Goal: Task Accomplishment & Management: Manage account settings

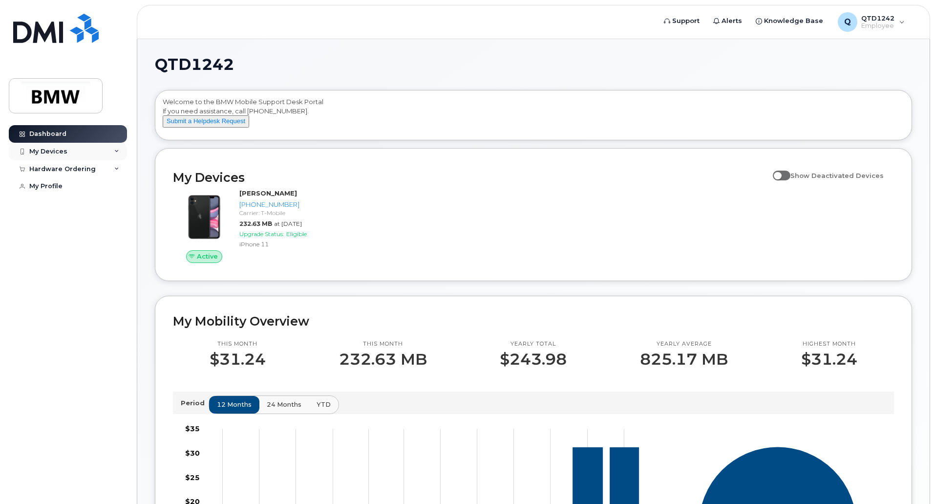
click at [53, 155] on div "My Devices" at bounding box center [48, 152] width 38 height 8
click at [79, 304] on div "Dashboard My Devices Add Device 864-735-3655 (Chandler Kirkland) Hardware Order…" at bounding box center [69, 307] width 121 height 364
click at [70, 167] on div "Add Device" at bounding box center [53, 169] width 39 height 9
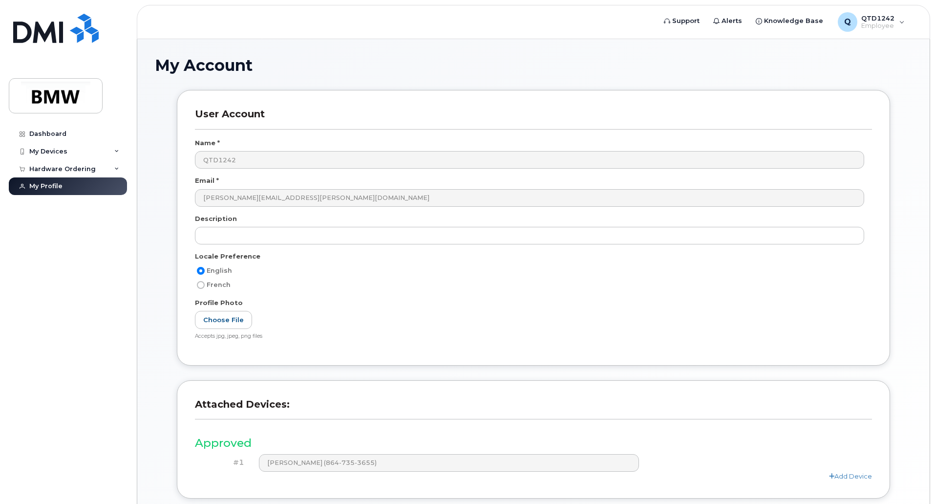
scroll to position [77, 0]
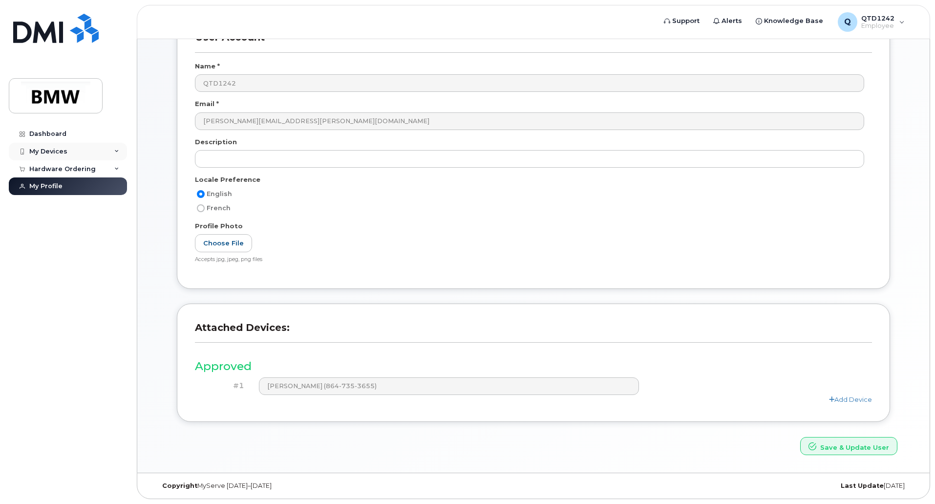
click at [111, 153] on div "My Devices" at bounding box center [68, 152] width 118 height 18
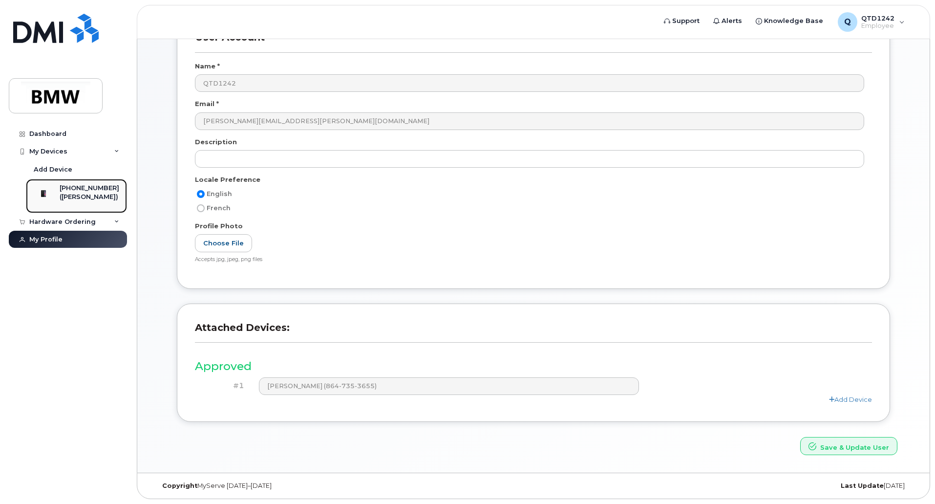
click at [81, 201] on div "([PERSON_NAME])" at bounding box center [90, 196] width 60 height 9
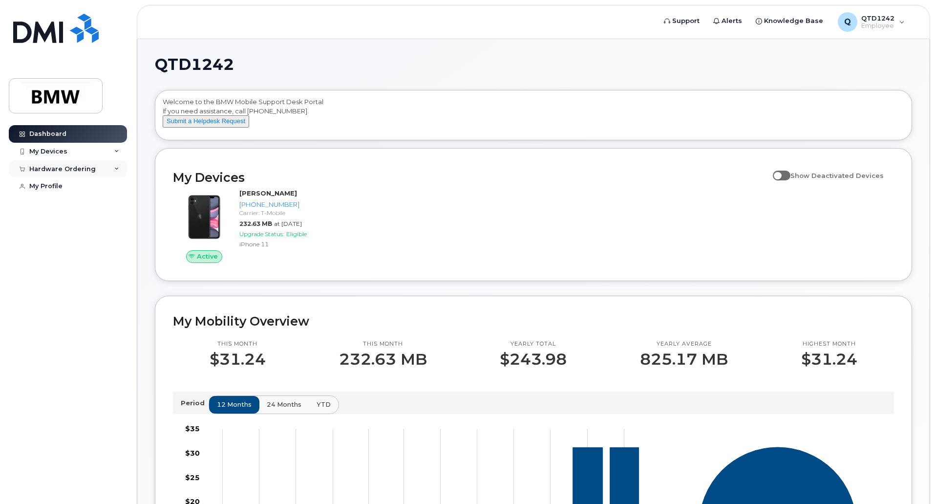
click at [117, 173] on div "Hardware Ordering" at bounding box center [68, 169] width 118 height 18
click at [105, 149] on div "My Devices" at bounding box center [68, 152] width 118 height 18
click at [77, 165] on link "Add Device" at bounding box center [76, 169] width 101 height 19
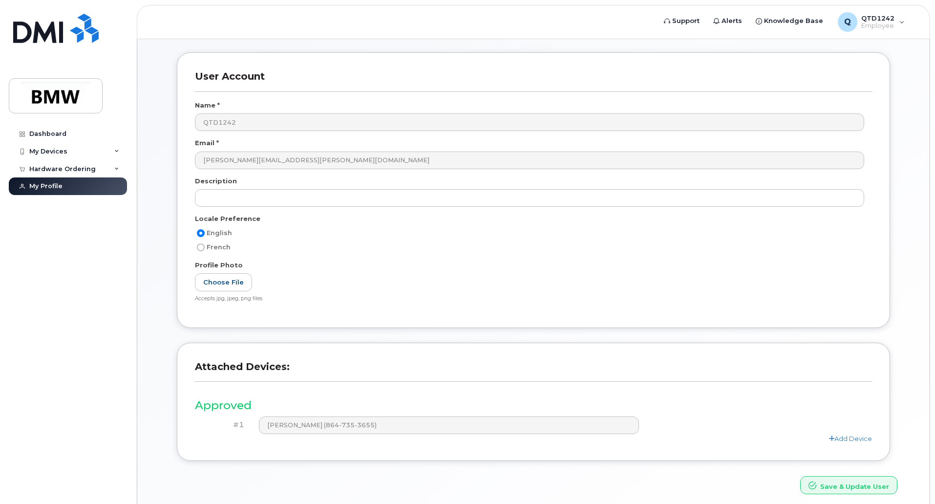
scroll to position [77, 0]
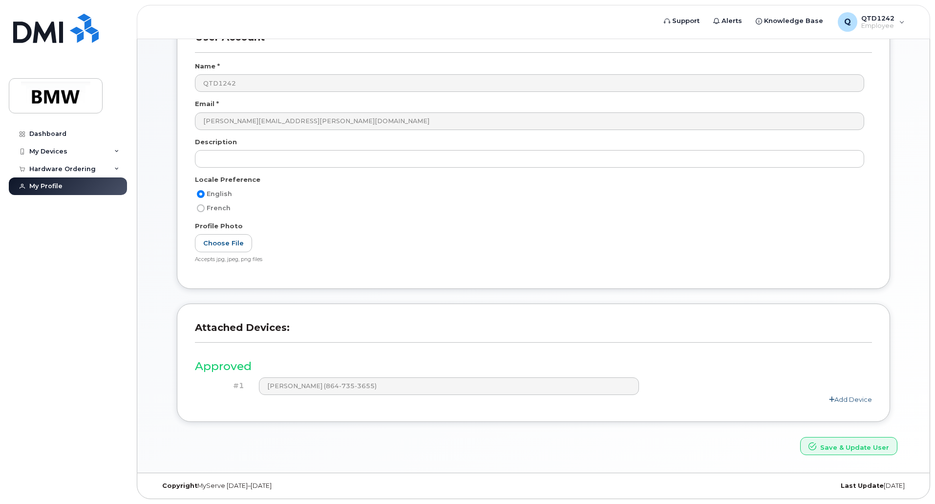
click at [835, 400] on link "Add Device" at bounding box center [850, 399] width 43 height 8
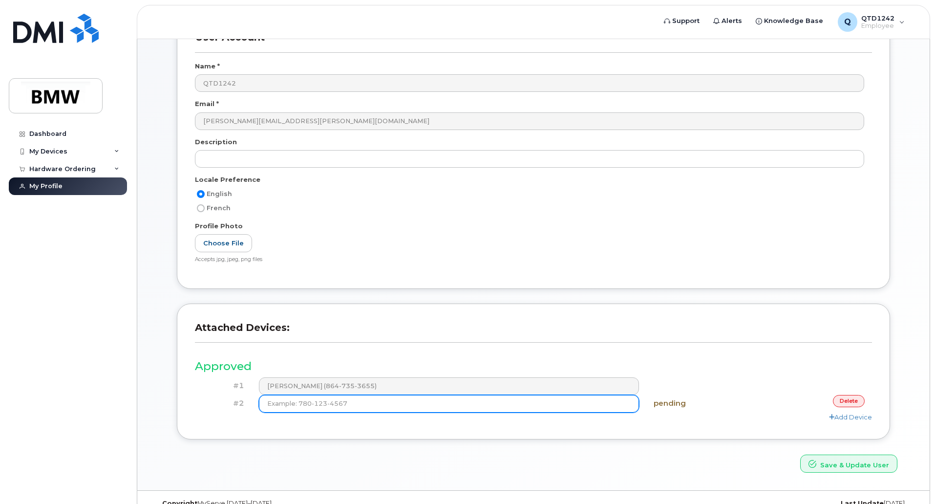
click at [394, 403] on input at bounding box center [449, 404] width 381 height 18
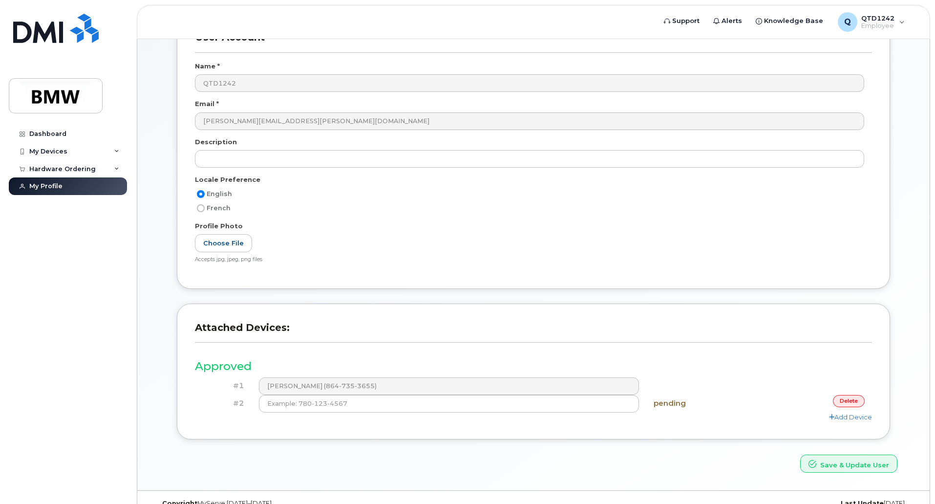
click at [853, 401] on link "delete" at bounding box center [849, 401] width 32 height 12
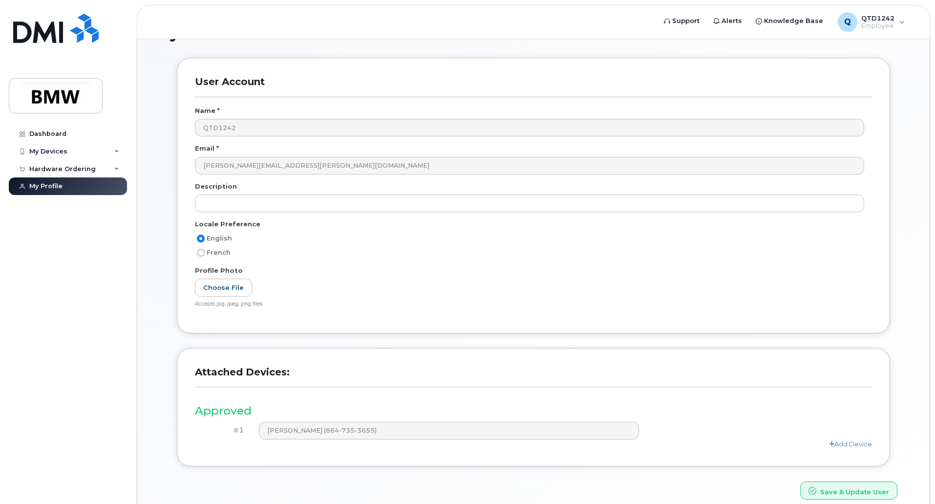
scroll to position [0, 0]
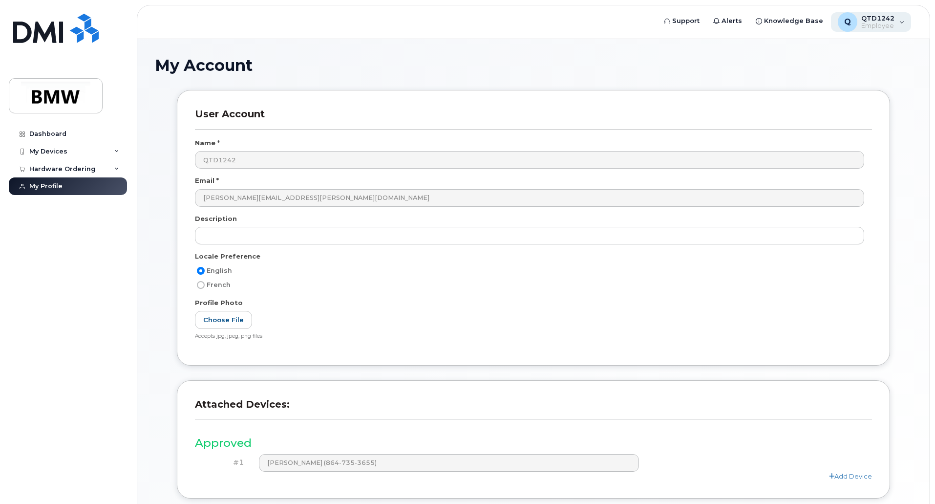
click at [895, 19] on div "Q QTD1242 Employee" at bounding box center [871, 22] width 81 height 20
click at [733, 67] on h1 "My Account" at bounding box center [533, 65] width 757 height 17
click at [66, 133] on link "Dashboard" at bounding box center [68, 134] width 118 height 18
